Goal: Task Accomplishment & Management: Use online tool/utility

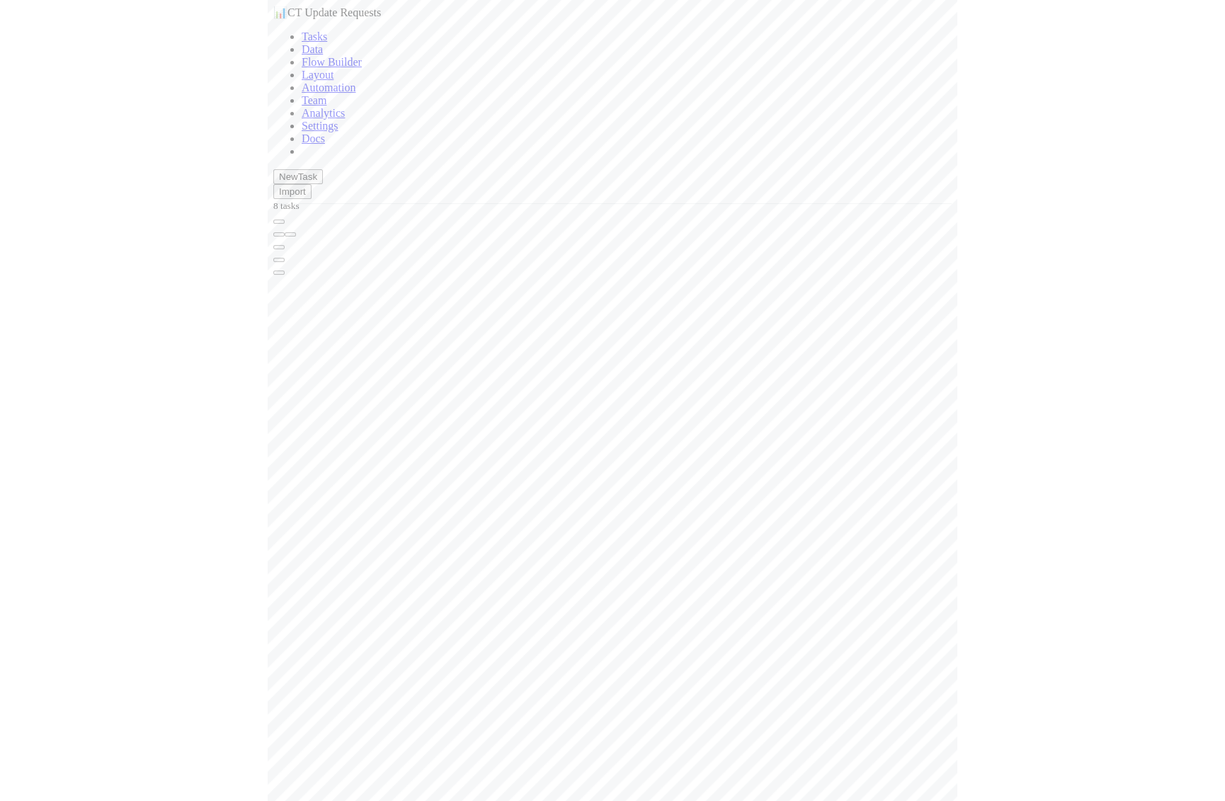
scroll to position [653, 498]
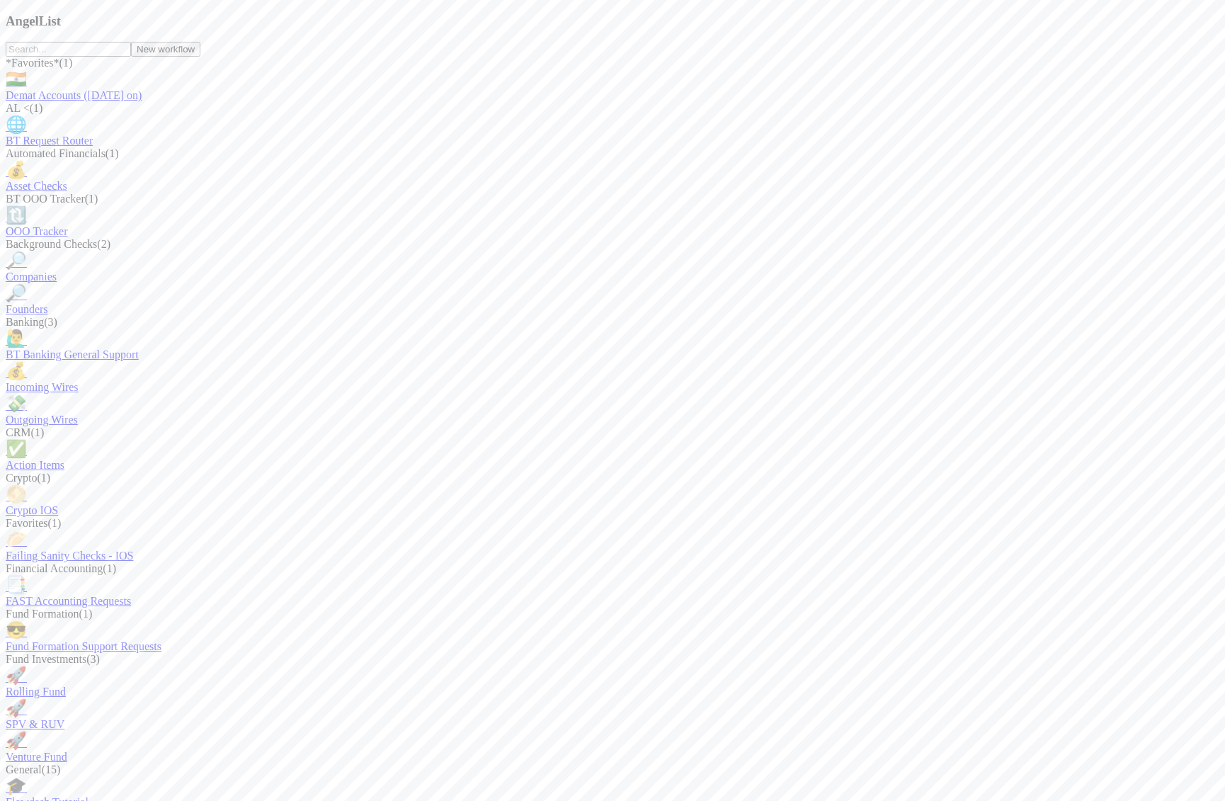
scroll to position [1209, 0]
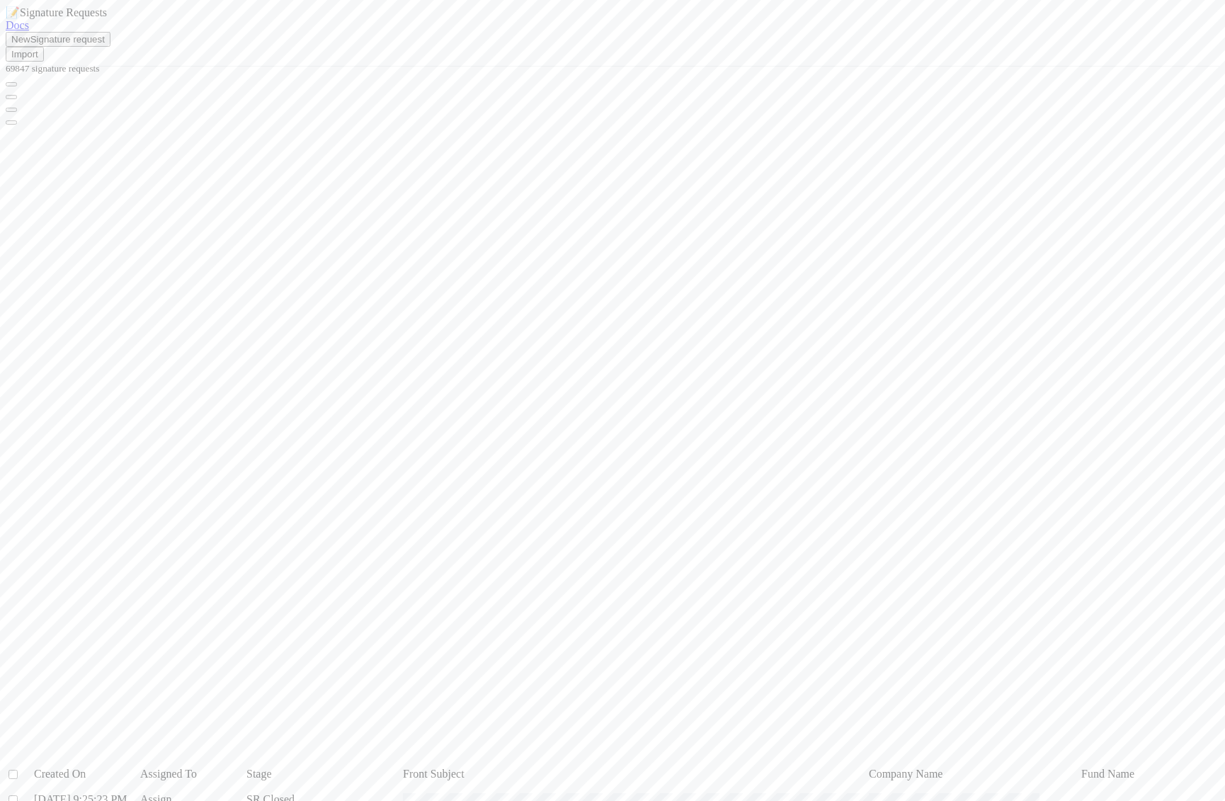
scroll to position [676, 1033]
click at [18, 769] on input "checkbox" at bounding box center [12, 773] width 9 height 9
checkbox input "true"
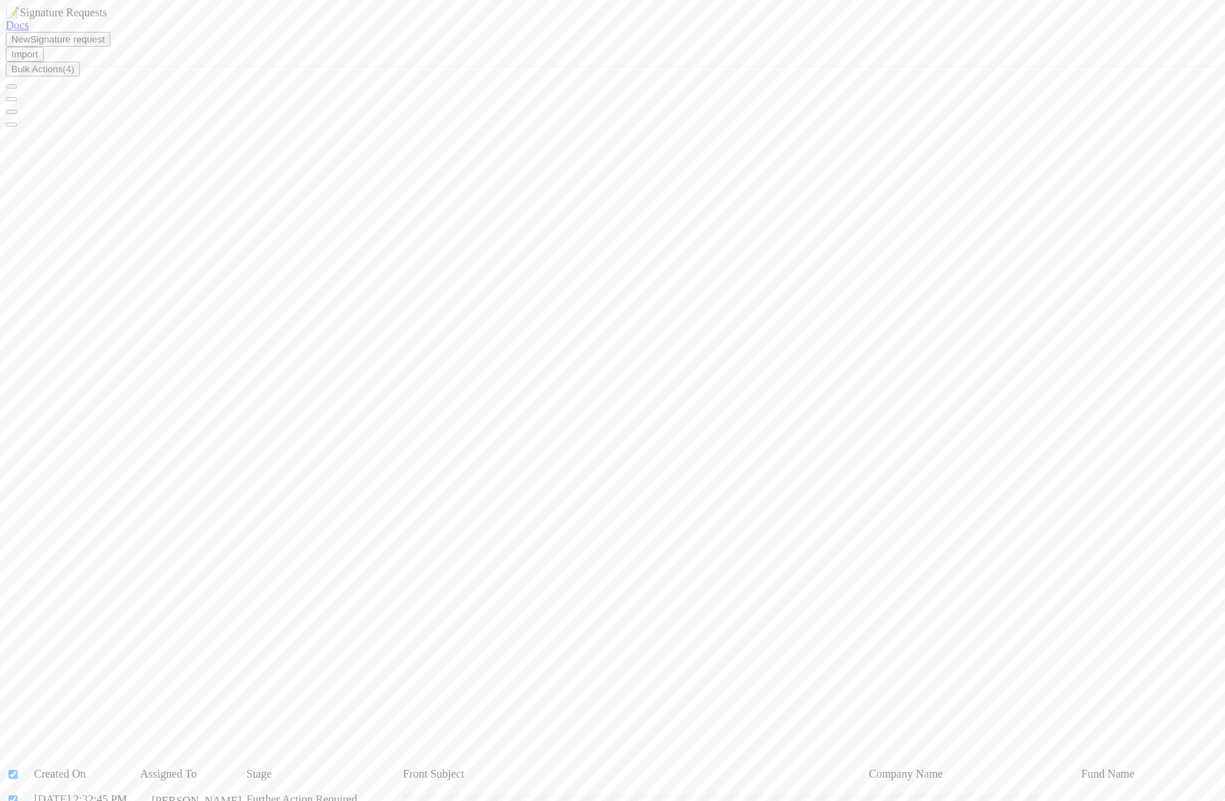
click at [74, 74] on span "Bulk Actions (4)" at bounding box center [42, 69] width 63 height 11
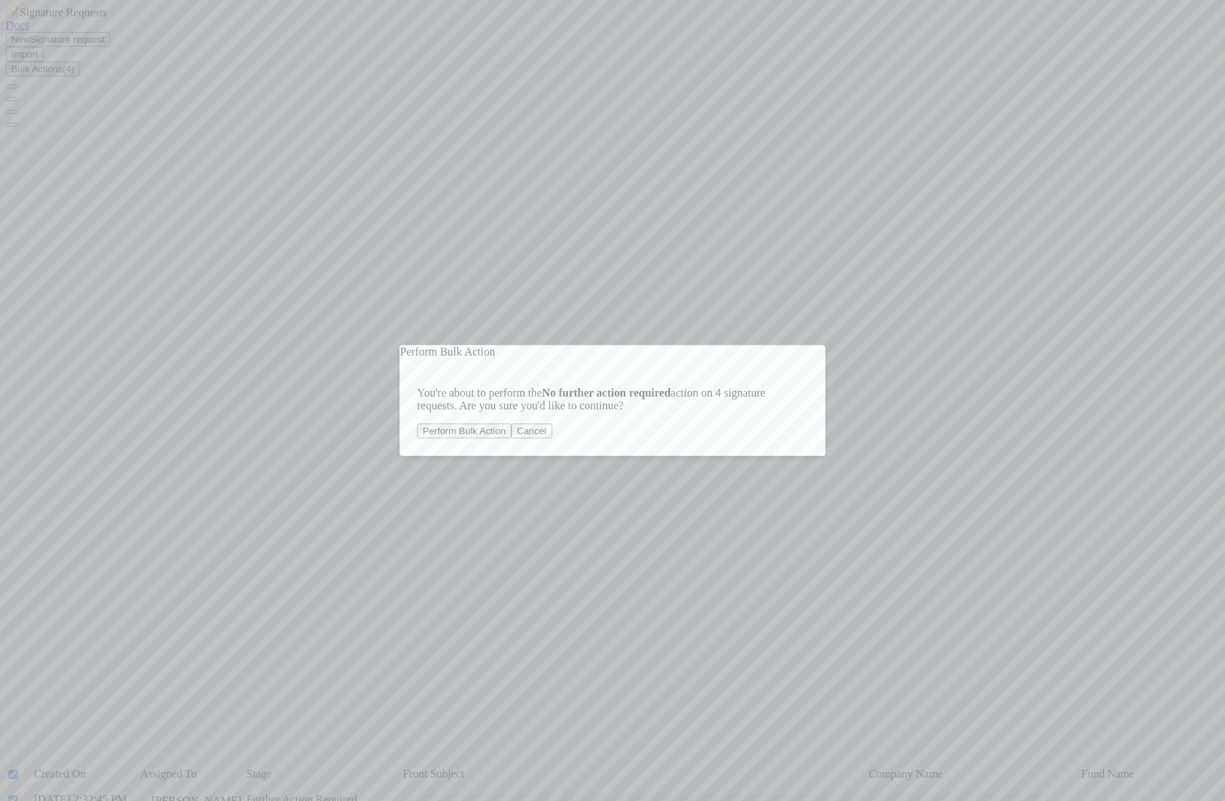
click at [462, 445] on div "You're about to perform the No further action required action on 4 signature re…" at bounding box center [612, 406] width 425 height 97
click at [462, 435] on button "Perform Bulk Action" at bounding box center [464, 430] width 94 height 15
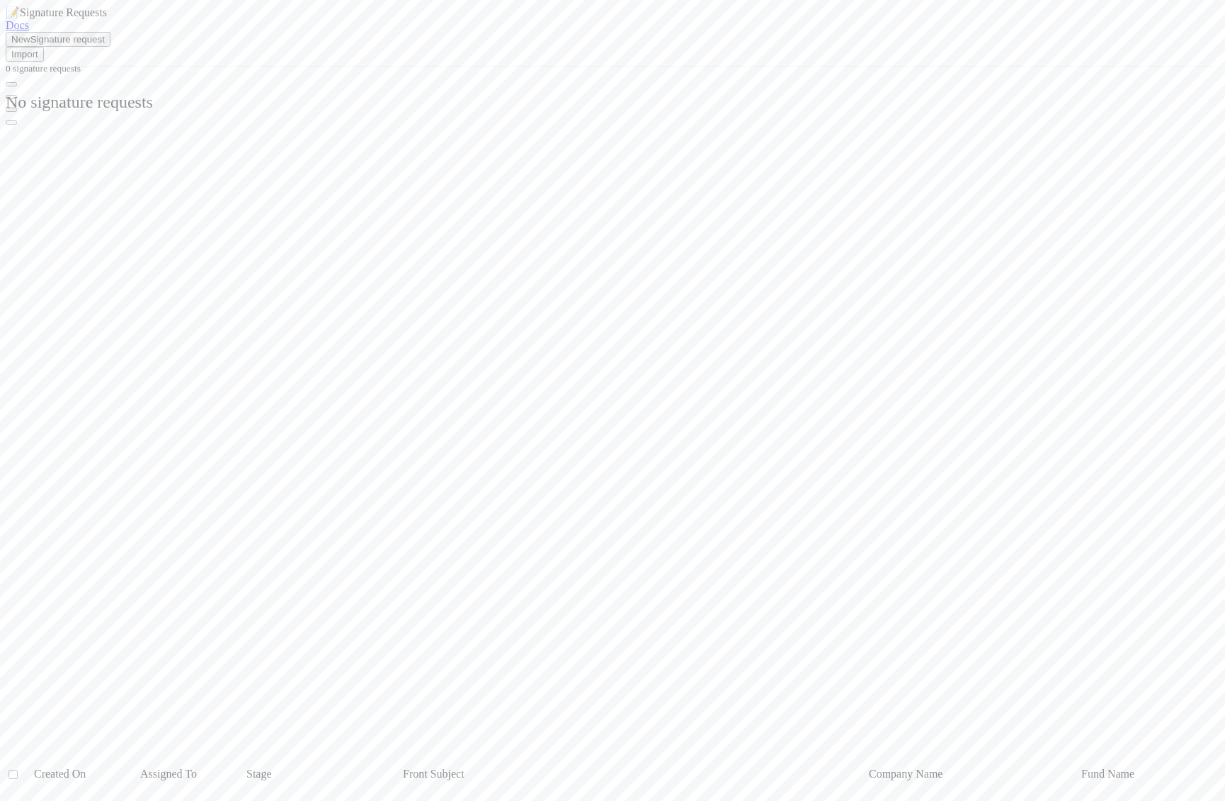
scroll to position [1, 1]
